Goal: Navigation & Orientation: Find specific page/section

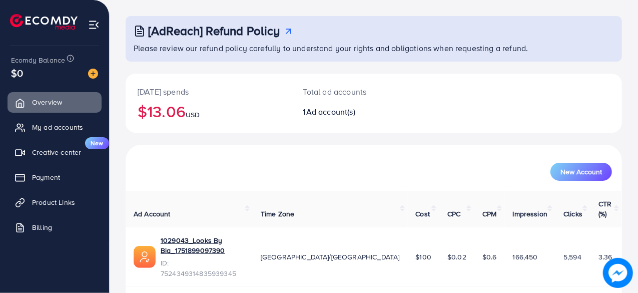
scroll to position [50, 0]
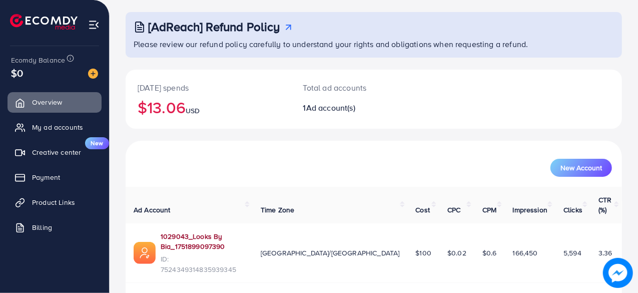
click at [238, 231] on link "1029043_Looks By Bia_1751899097390" at bounding box center [203, 241] width 84 height 21
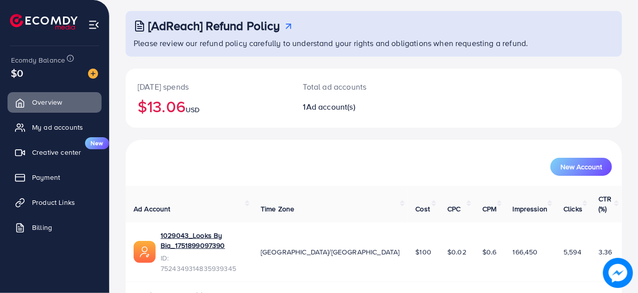
click at [158, 204] on span "Ad Account" at bounding box center [152, 209] width 37 height 10
click at [50, 132] on span "My ad accounts" at bounding box center [60, 127] width 51 height 10
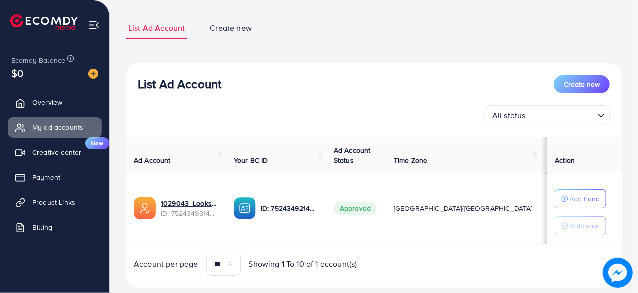
scroll to position [79, 0]
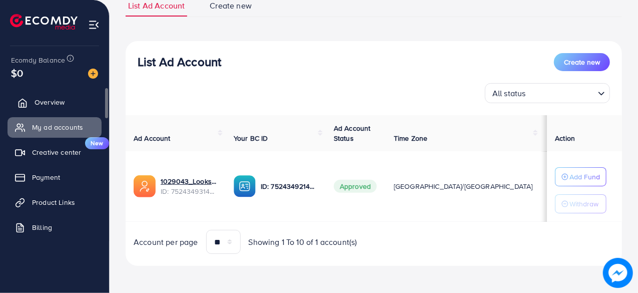
click at [48, 103] on span "Overview" at bounding box center [50, 102] width 30 height 10
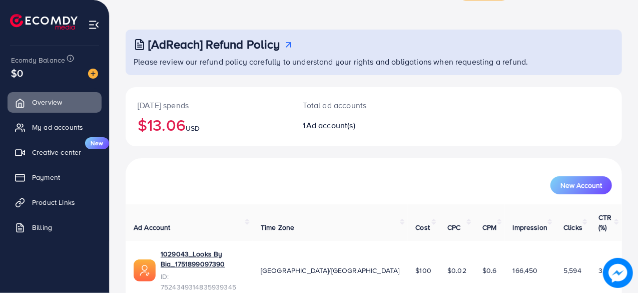
scroll to position [51, 0]
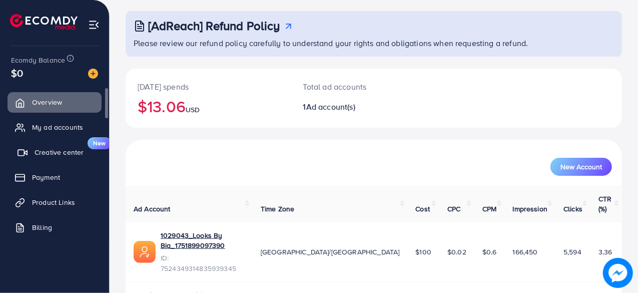
click at [65, 152] on span "Creative center" at bounding box center [59, 152] width 49 height 10
